Goal: Task Accomplishment & Management: Complete application form

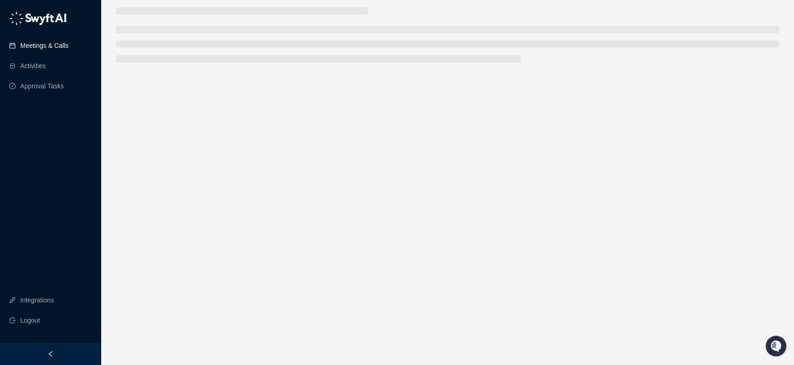
click at [49, 44] on link "Meetings & Calls" at bounding box center [44, 45] width 48 height 18
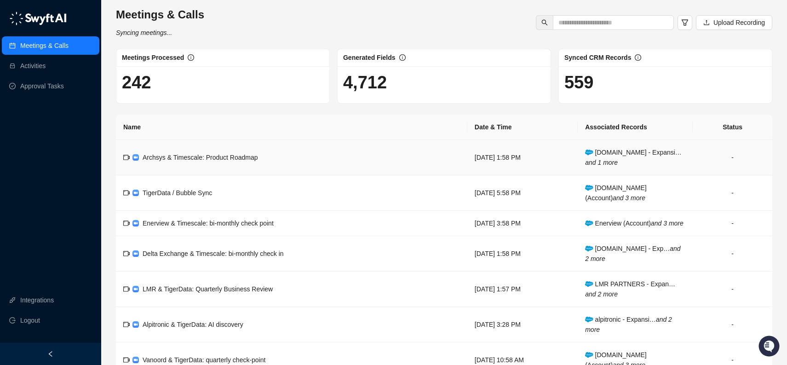
click at [209, 157] on span "Archsys & Timescale: Product Roadmap" at bounding box center [200, 157] width 115 height 7
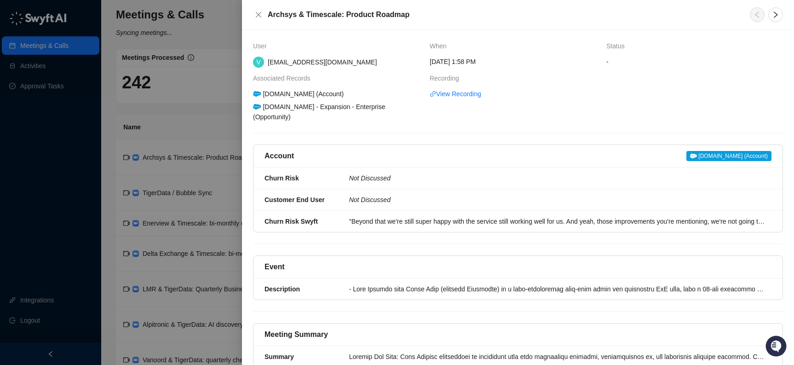
click at [196, 120] on div at bounding box center [397, 182] width 794 height 365
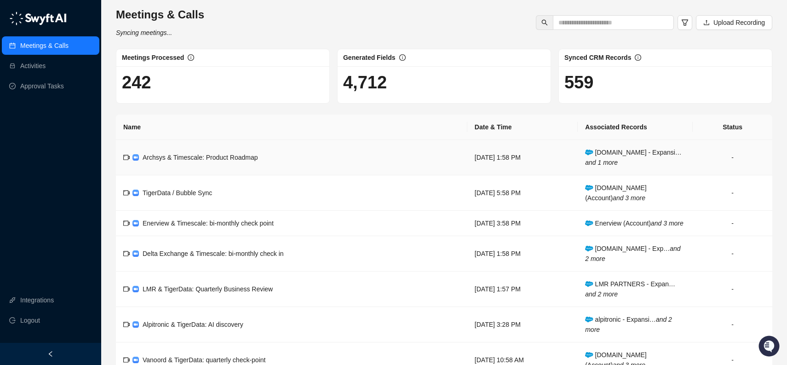
click at [669, 159] on td "Archsys.io - Expansi… and 1 more" at bounding box center [635, 157] width 115 height 35
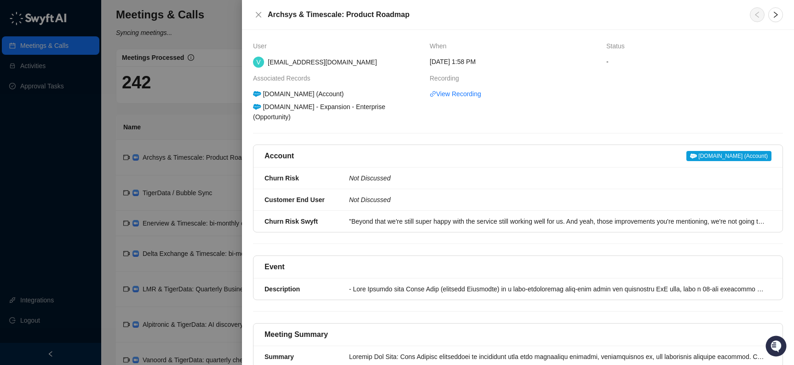
click at [727, 151] on span "archsys.io (Account)" at bounding box center [728, 156] width 85 height 10
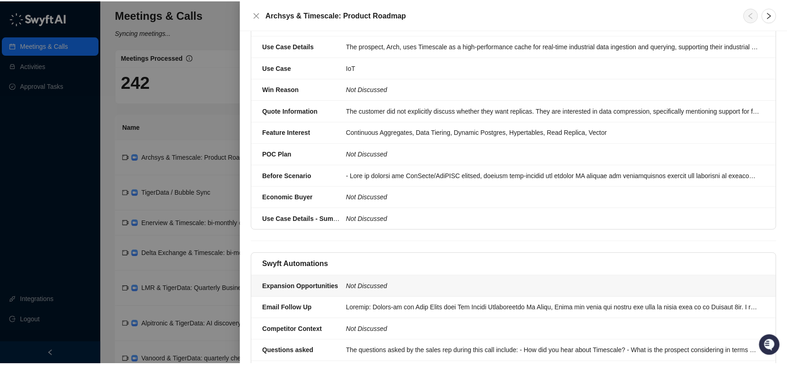
scroll to position [637, 0]
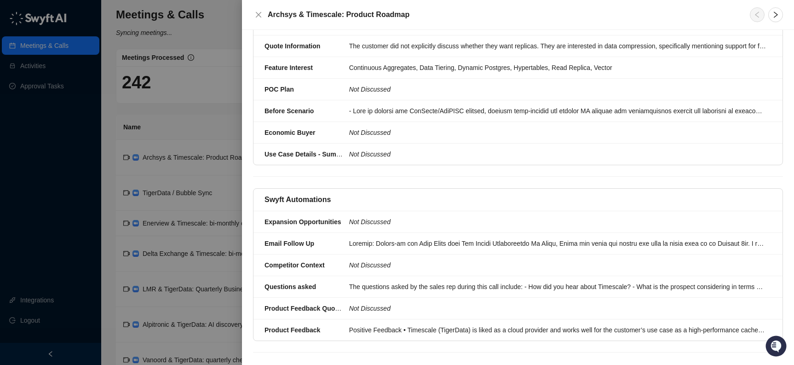
click at [189, 135] on div at bounding box center [397, 182] width 794 height 365
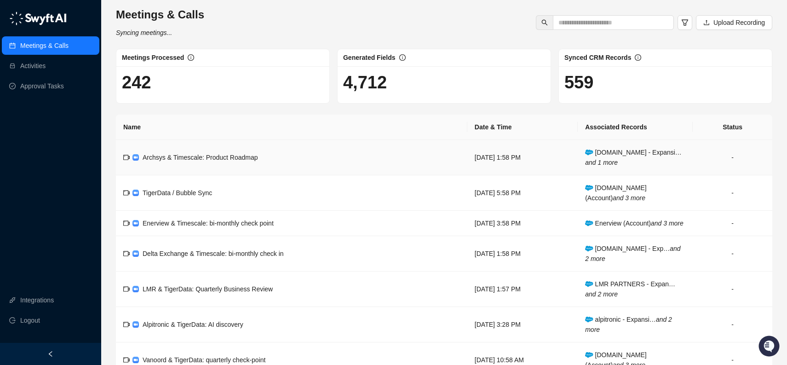
click at [227, 159] on span "Archsys & Timescale: Product Roadmap" at bounding box center [200, 157] width 115 height 7
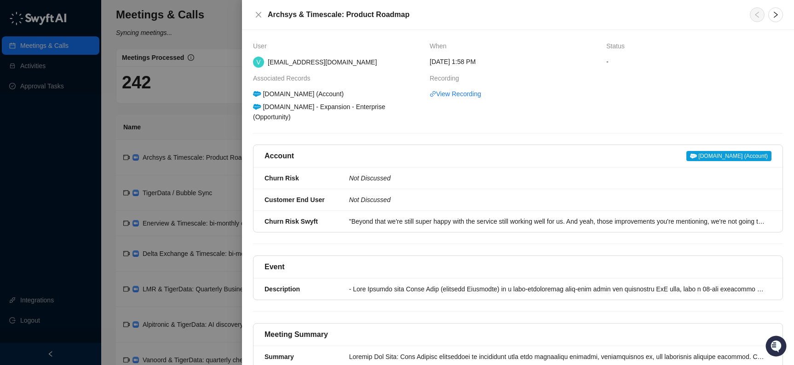
click at [36, 76] on div at bounding box center [397, 182] width 794 height 365
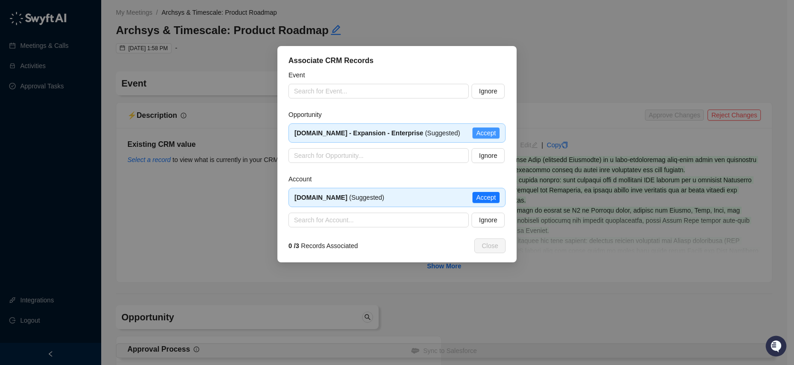
click at [485, 132] on span "Accept" at bounding box center [486, 133] width 20 height 10
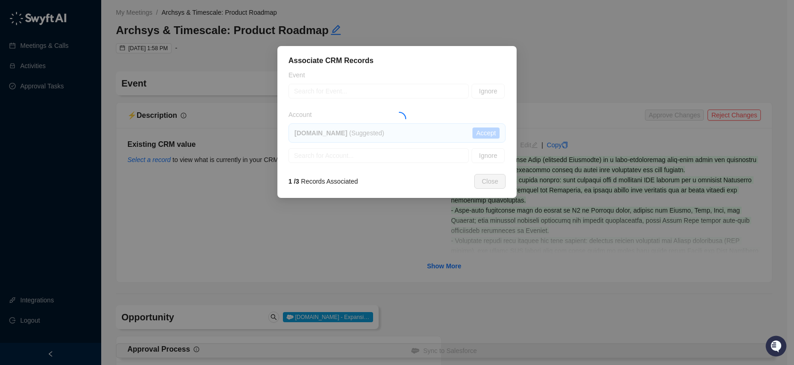
type textarea "**********"
type textarea "*"
type textarea "**********"
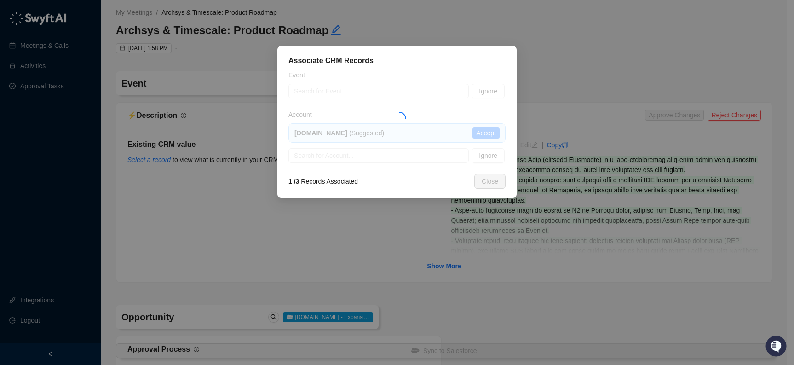
type input "**********"
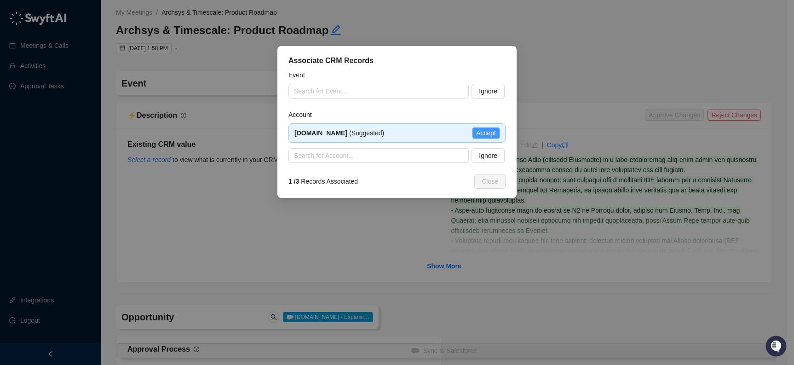
click at [481, 130] on span "Accept" at bounding box center [486, 133] width 20 height 10
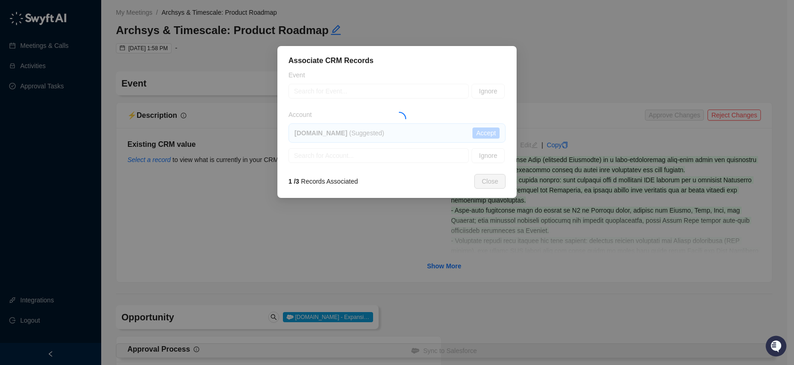
type textarea "**********"
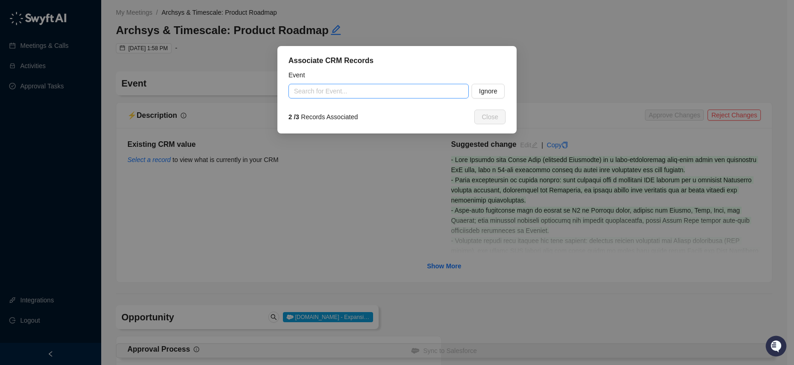
click at [402, 90] on input "search" at bounding box center [376, 91] width 164 height 14
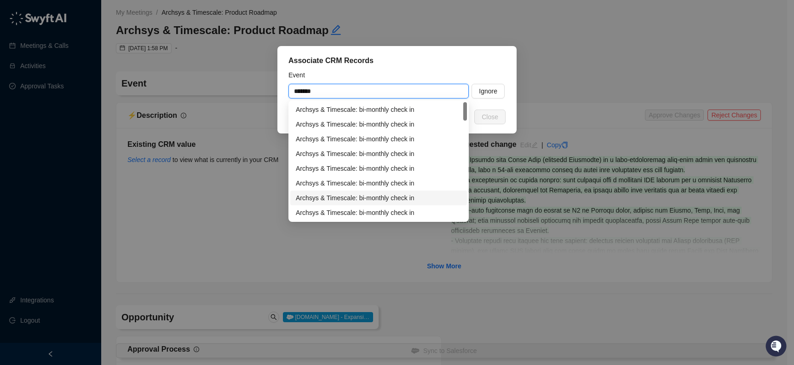
click at [397, 194] on div "Archsys & Timescale: bi-monthly check in" at bounding box center [379, 198] width 166 height 10
type input "**********"
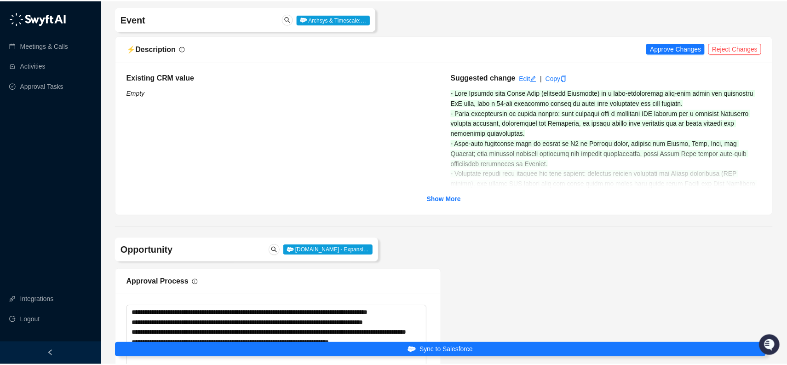
scroll to position [68, 0]
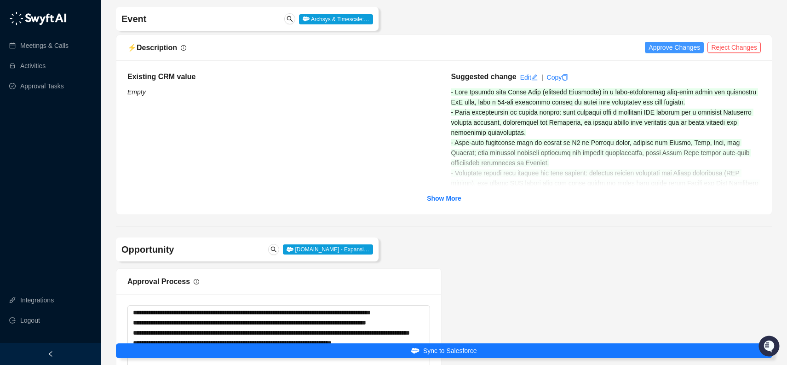
click at [666, 46] on span "Approve Changes" at bounding box center [674, 47] width 52 height 10
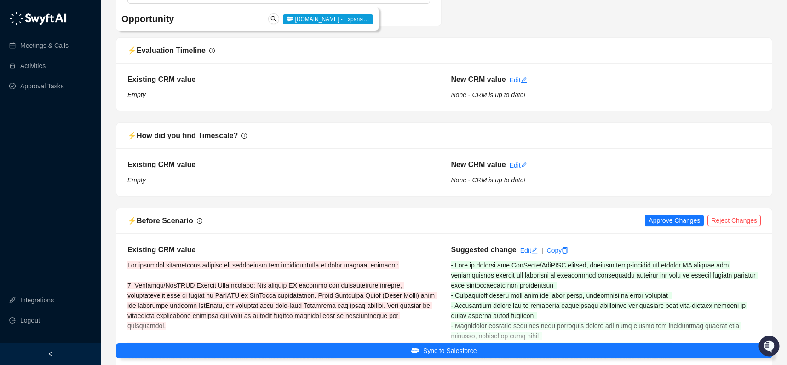
scroll to position [1173, 0]
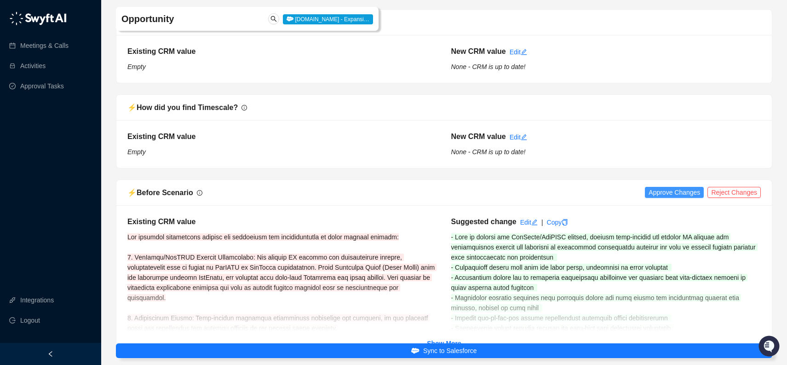
click at [670, 189] on span "Approve Changes" at bounding box center [674, 192] width 52 height 10
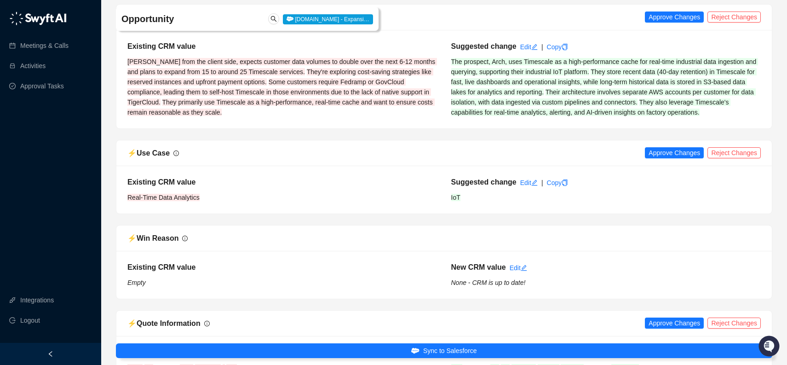
scroll to position [1658, 0]
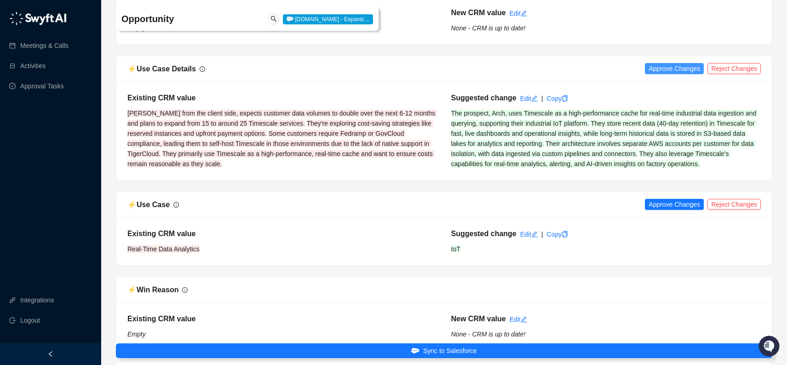
click at [679, 74] on span "Approve Changes" at bounding box center [674, 68] width 52 height 10
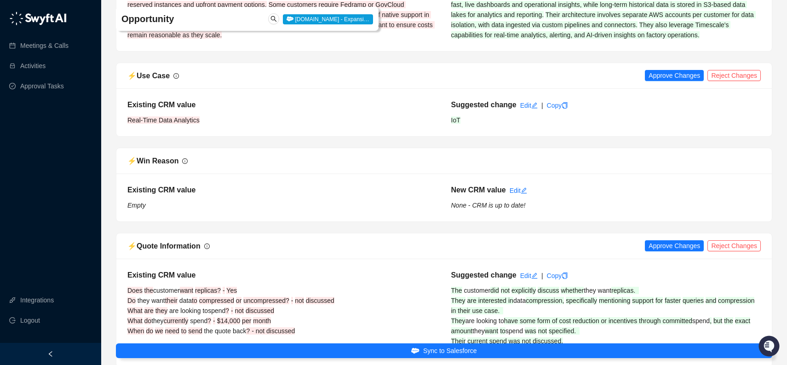
scroll to position [1848, 0]
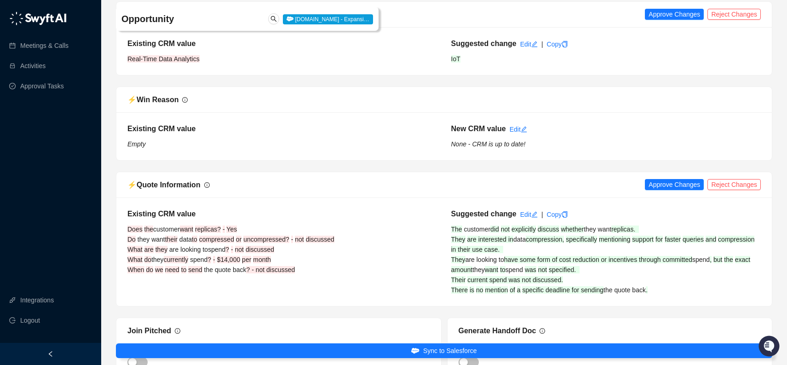
click at [657, 18] on div "⚡️ Use Case Approve Changes Reject Changes" at bounding box center [443, 15] width 655 height 26
click at [659, 19] on span "Approve Changes" at bounding box center [674, 14] width 52 height 10
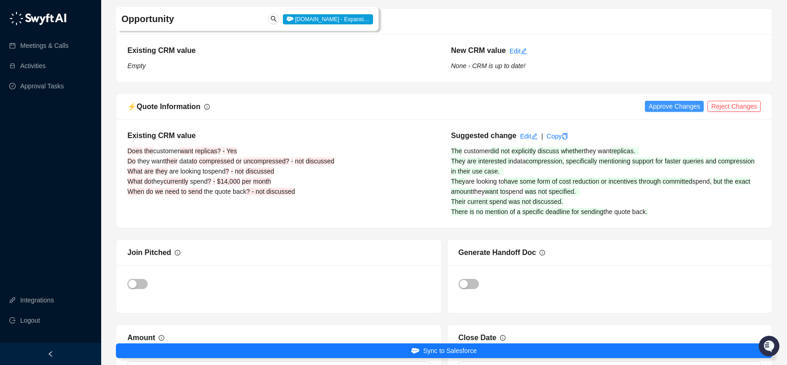
click at [669, 111] on span "Approve Changes" at bounding box center [674, 106] width 52 height 10
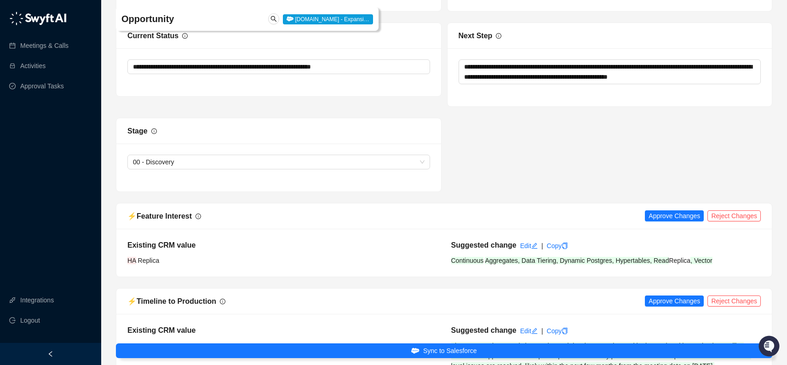
scroll to position [2314, 0]
click at [678, 220] on span "Approve Changes" at bounding box center [674, 215] width 52 height 10
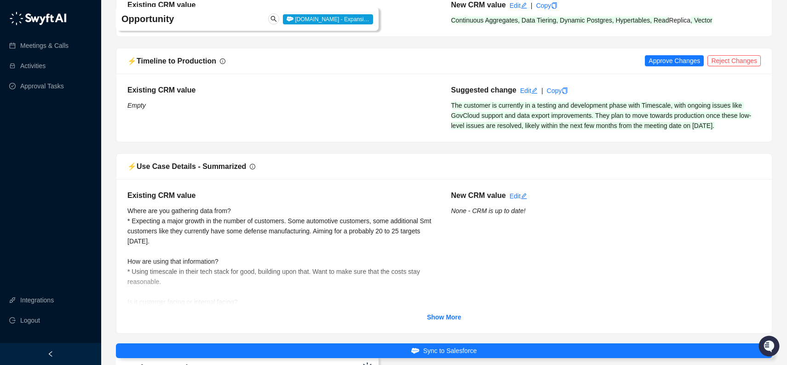
scroll to position [2548, 0]
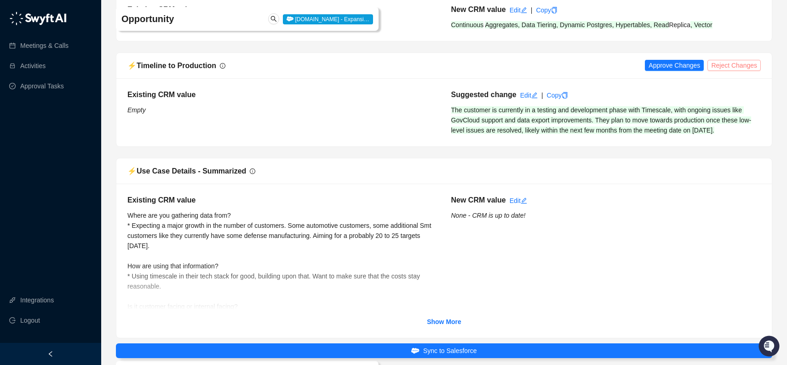
click at [739, 70] on span "Reject Changes" at bounding box center [734, 65] width 46 height 10
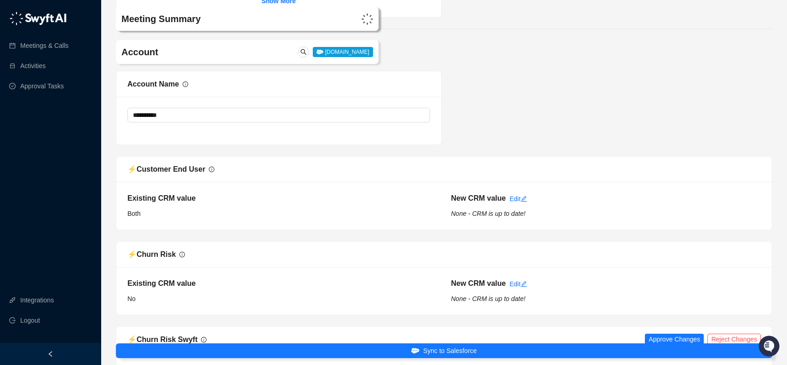
scroll to position [3684, 0]
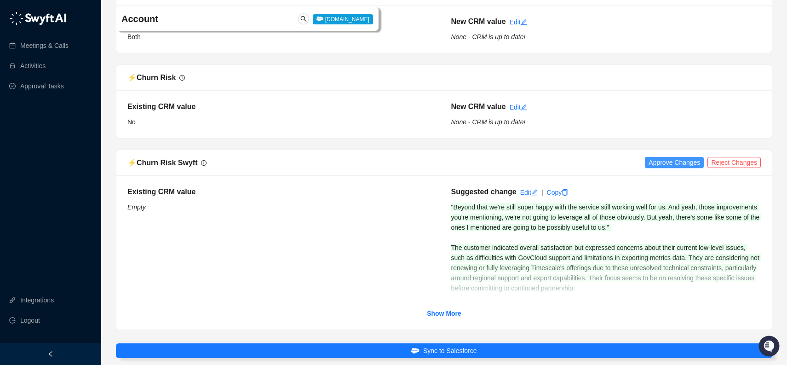
click at [673, 167] on span "Approve Changes" at bounding box center [674, 162] width 52 height 10
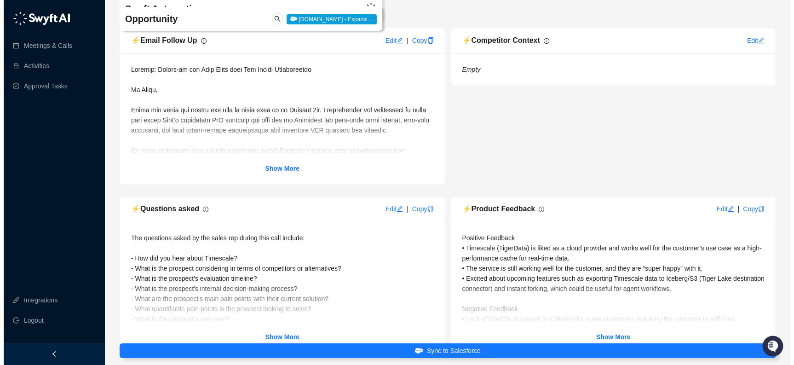
scroll to position [2882, 0]
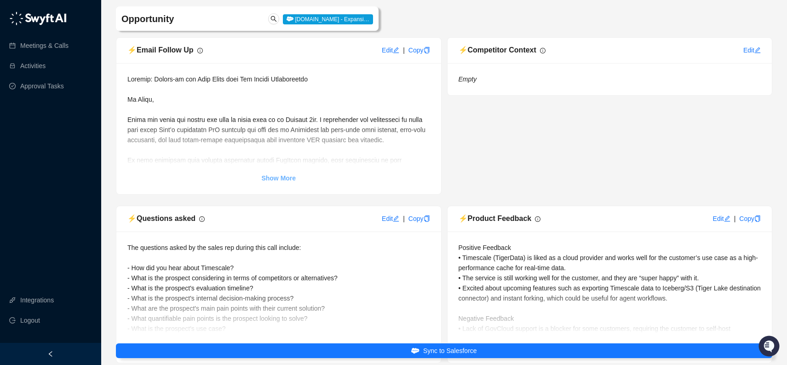
click at [292, 182] on strong "Show More" at bounding box center [278, 177] width 34 height 7
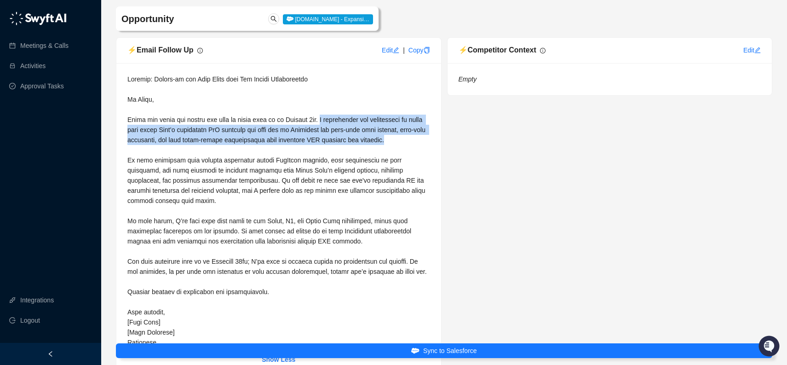
drag, startPoint x: 332, startPoint y: 129, endPoint x: 430, endPoint y: 154, distance: 101.4
click at [430, 154] on div "Show Less" at bounding box center [278, 219] width 325 height 312
click at [397, 151] on span at bounding box center [277, 210] width 300 height 270
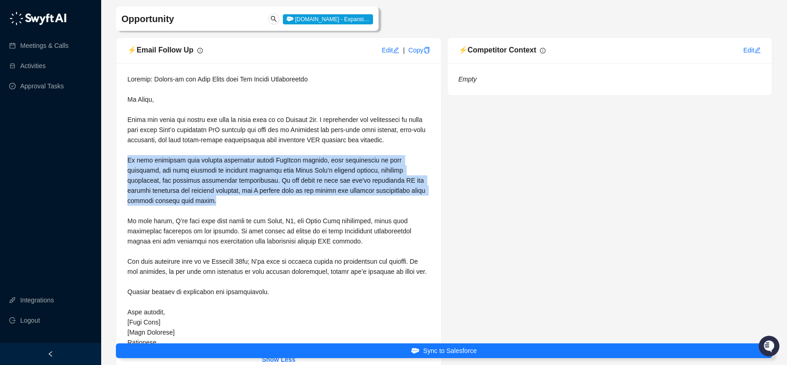
drag, startPoint x: 128, startPoint y: 169, endPoint x: 386, endPoint y: 210, distance: 260.7
click at [386, 210] on div at bounding box center [278, 210] width 303 height 273
copy span "We also discussed your current challenges around GovCloud support, data replica…"
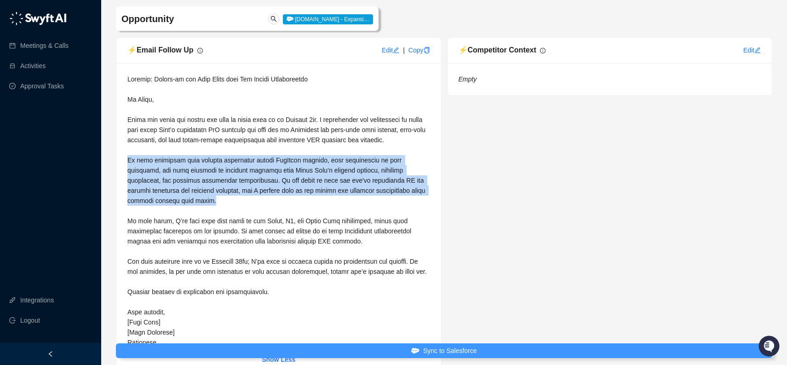
click at [445, 347] on span "Sync to Salesforce" at bounding box center [450, 350] width 54 height 10
